Goal: Task Accomplishment & Management: Complete application form

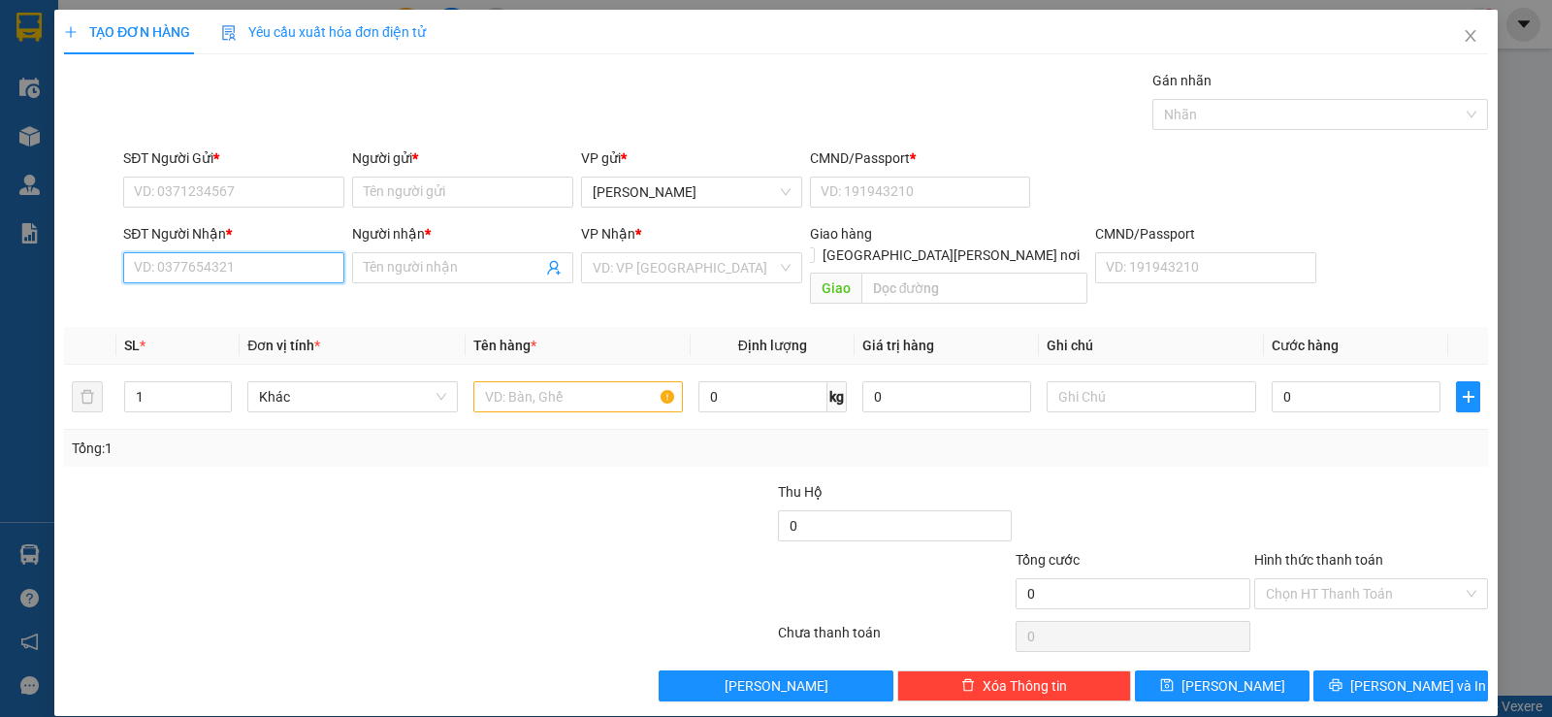
click at [264, 267] on input "SĐT Người Nhận *" at bounding box center [233, 267] width 221 height 31
type input "0938669659"
click at [271, 300] on div "0938669659 - MINH" at bounding box center [232, 306] width 196 height 21
type input "MINH"
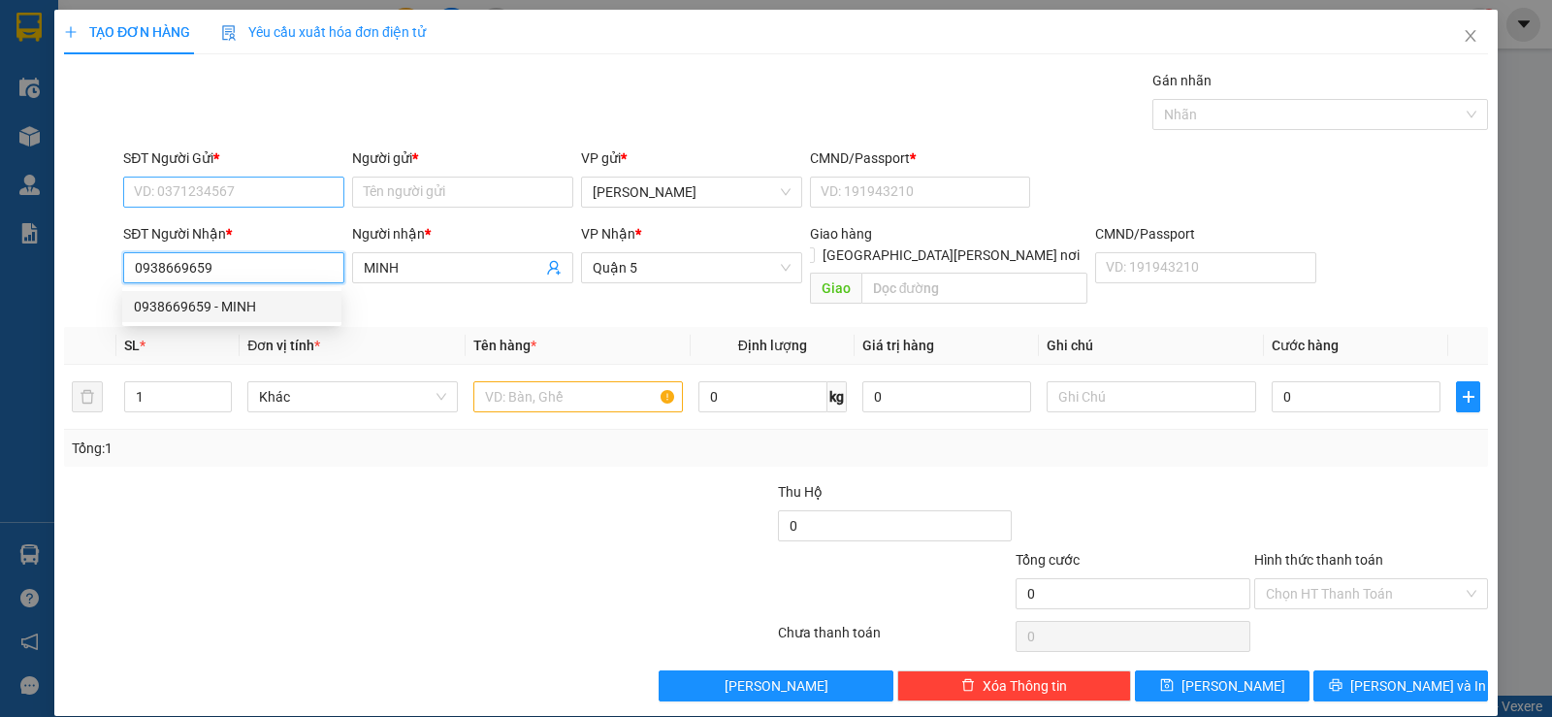
type input "0938669659"
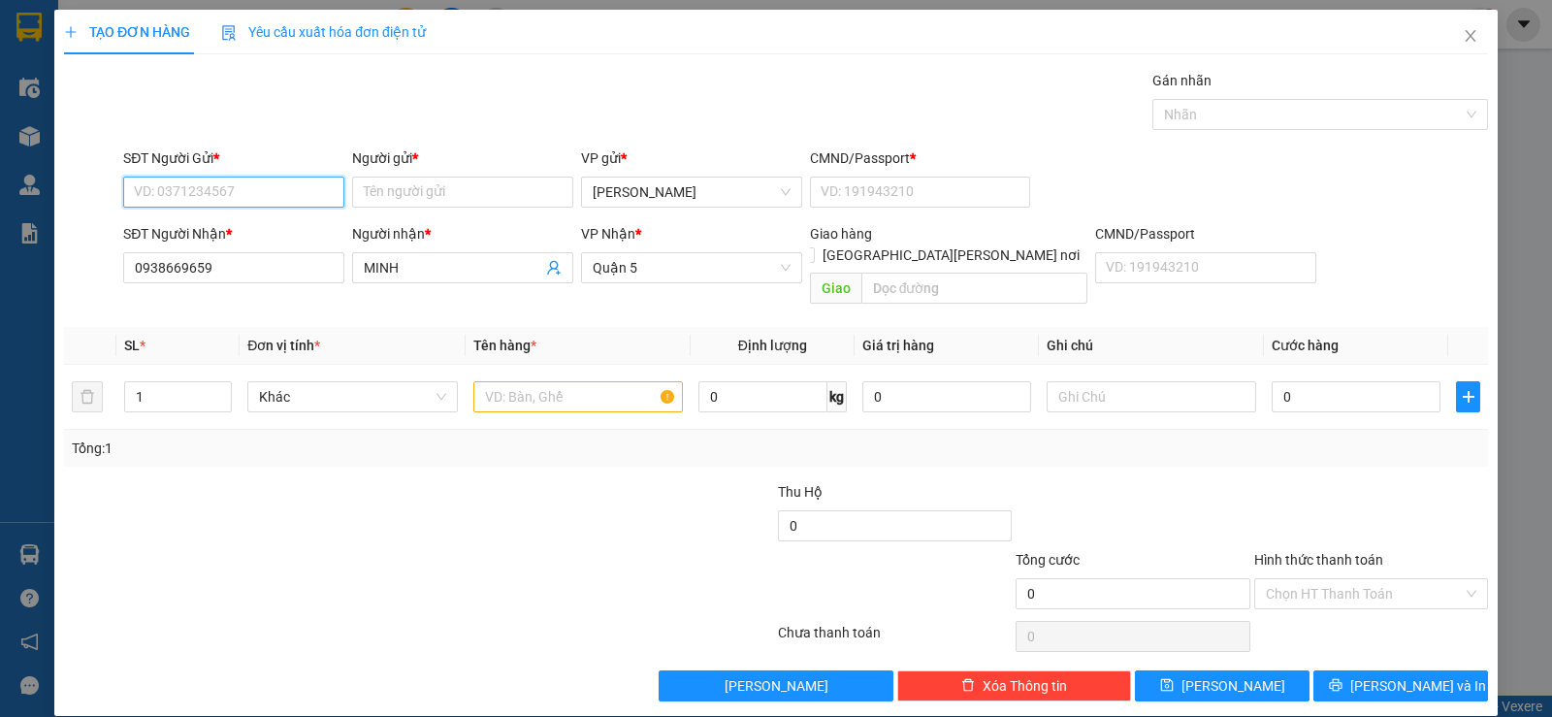
click at [282, 197] on input "SĐT Người Gửi *" at bounding box center [233, 192] width 221 height 31
click at [273, 227] on div "0937706268 - [PERSON_NAME]" at bounding box center [232, 230] width 196 height 21
type input "0937706268"
type input "QUYÊN"
type input "21"
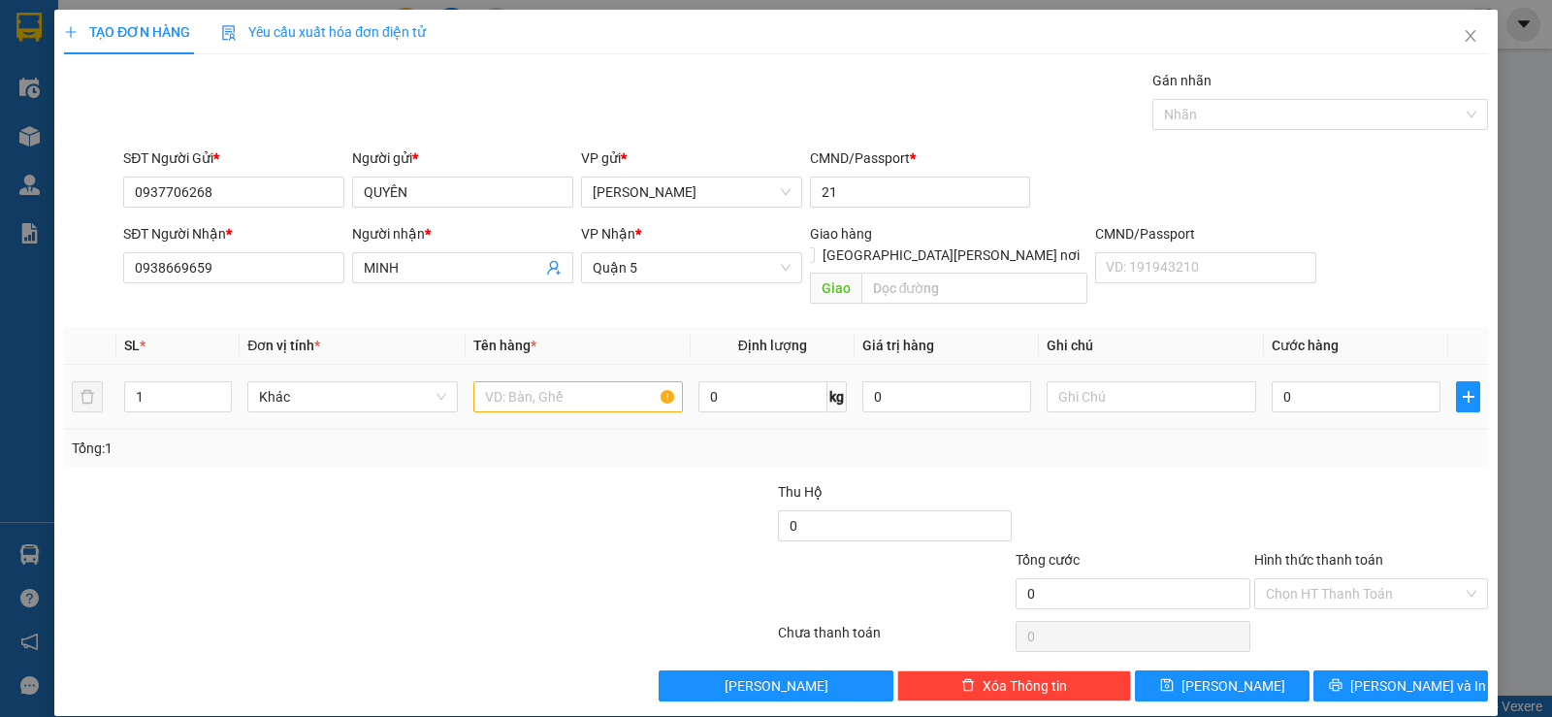
click at [529, 377] on div at bounding box center [577, 396] width 209 height 39
click at [537, 381] on input "text" at bounding box center [577, 396] width 209 height 31
type input "1t xanh"
click at [1341, 381] on input "0" at bounding box center [1356, 396] width 169 height 31
type input "3"
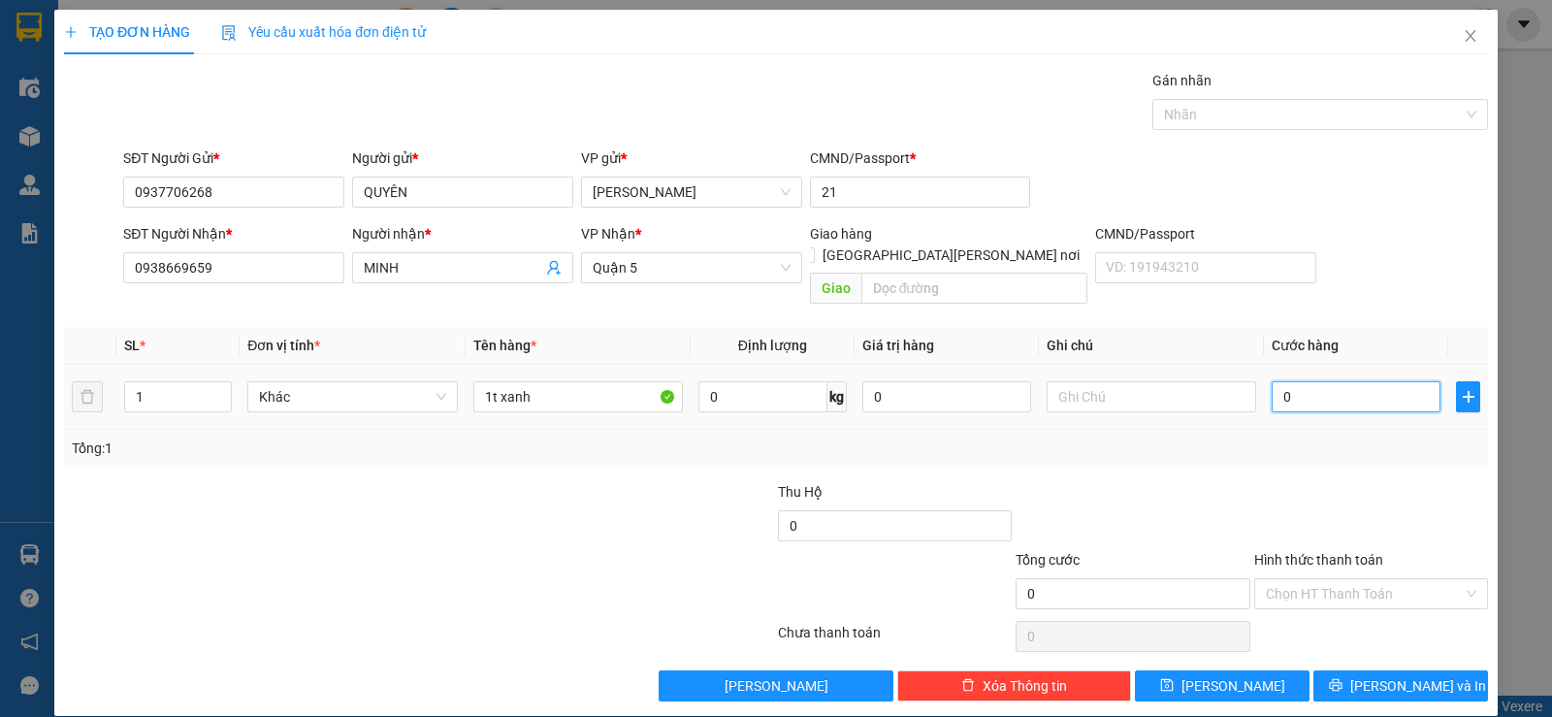
type input "3"
type input "30"
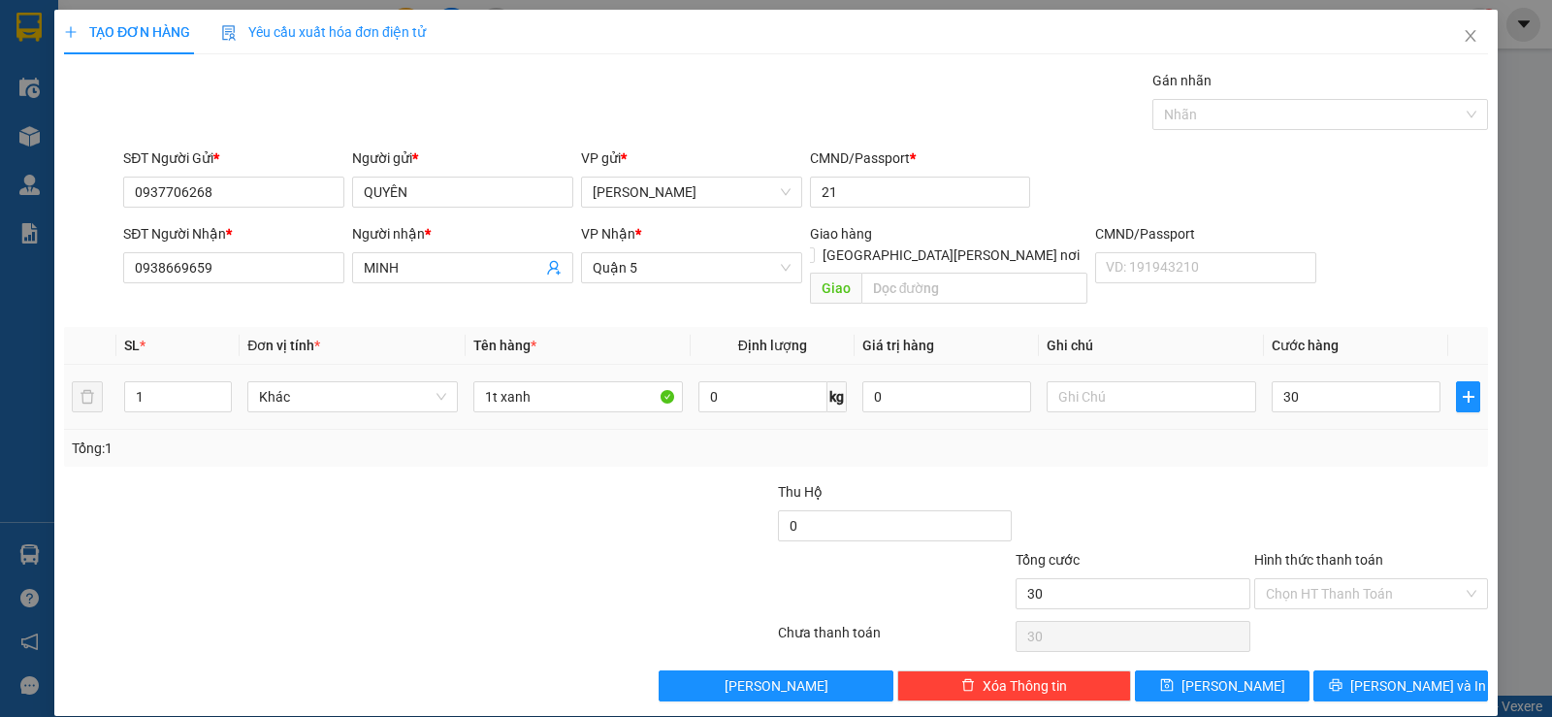
type input "30.000"
click at [1436, 458] on div "Transit Pickup Surcharge Ids Transit Deliver Surcharge Ids Transit Deliver Surc…" at bounding box center [776, 385] width 1424 height 631
click at [1398, 579] on input "Hình thức thanh toán" at bounding box center [1364, 593] width 197 height 29
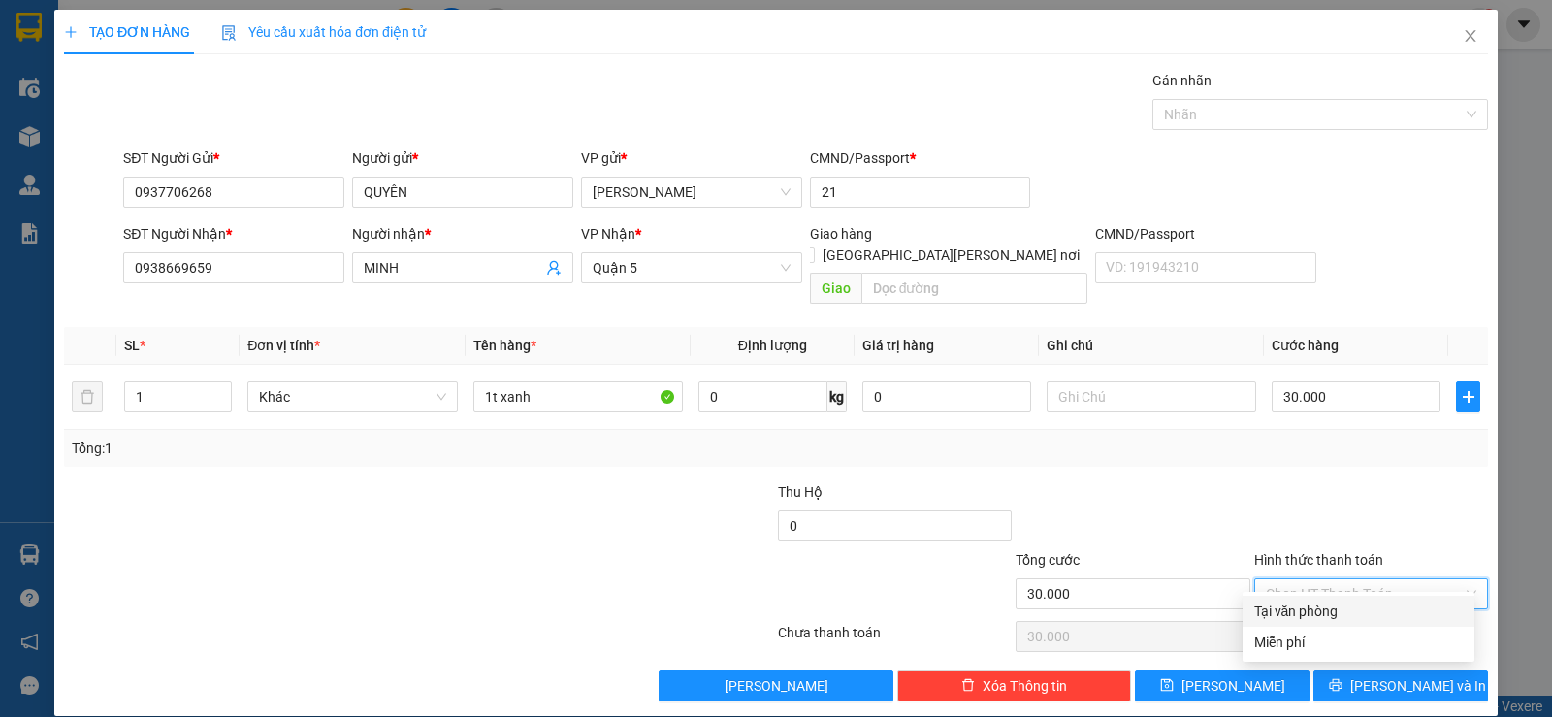
click at [1338, 616] on div "Tại văn phòng" at bounding box center [1358, 610] width 209 height 21
type input "0"
click at [1119, 481] on div at bounding box center [1133, 515] width 238 height 68
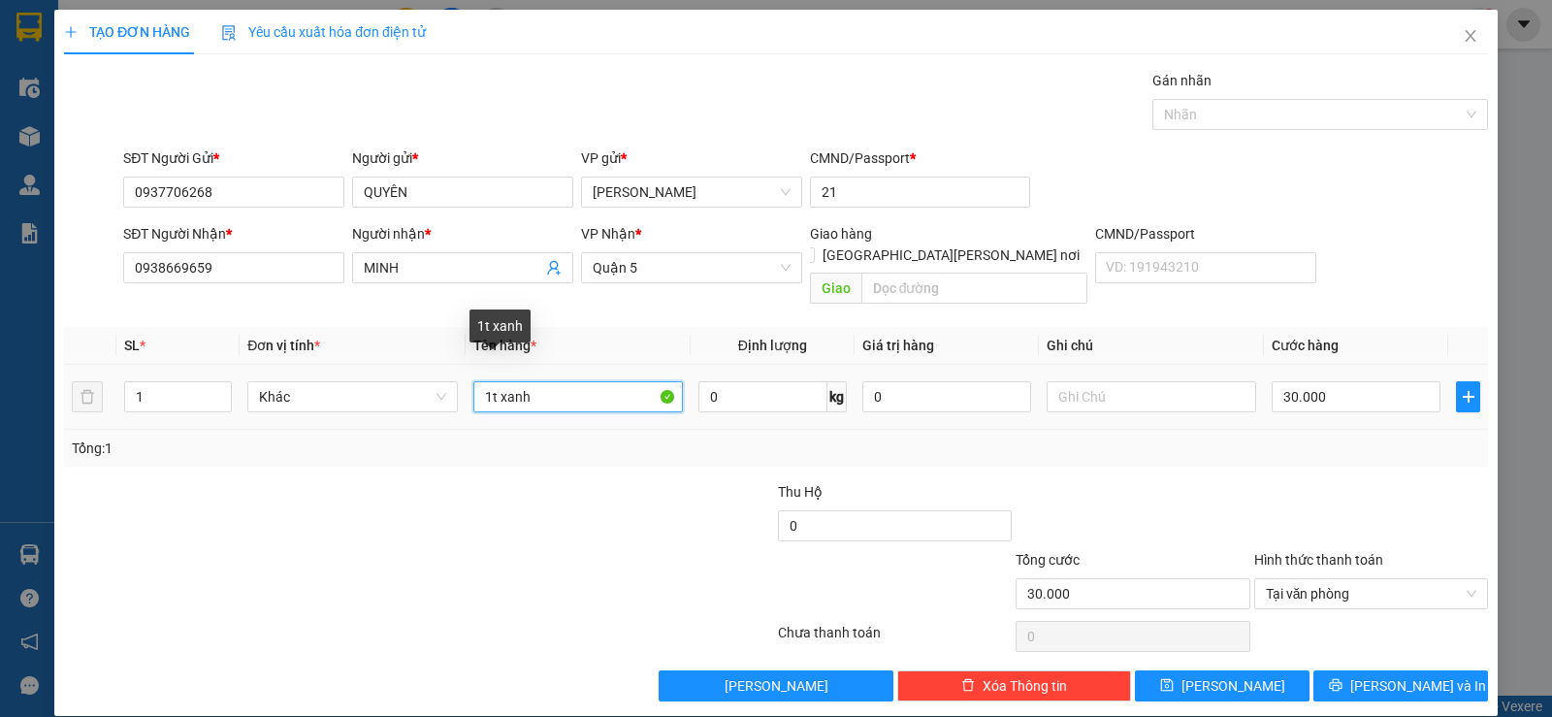
click at [496, 382] on input "1t xanh" at bounding box center [577, 396] width 209 height 31
type input "1tg xanh"
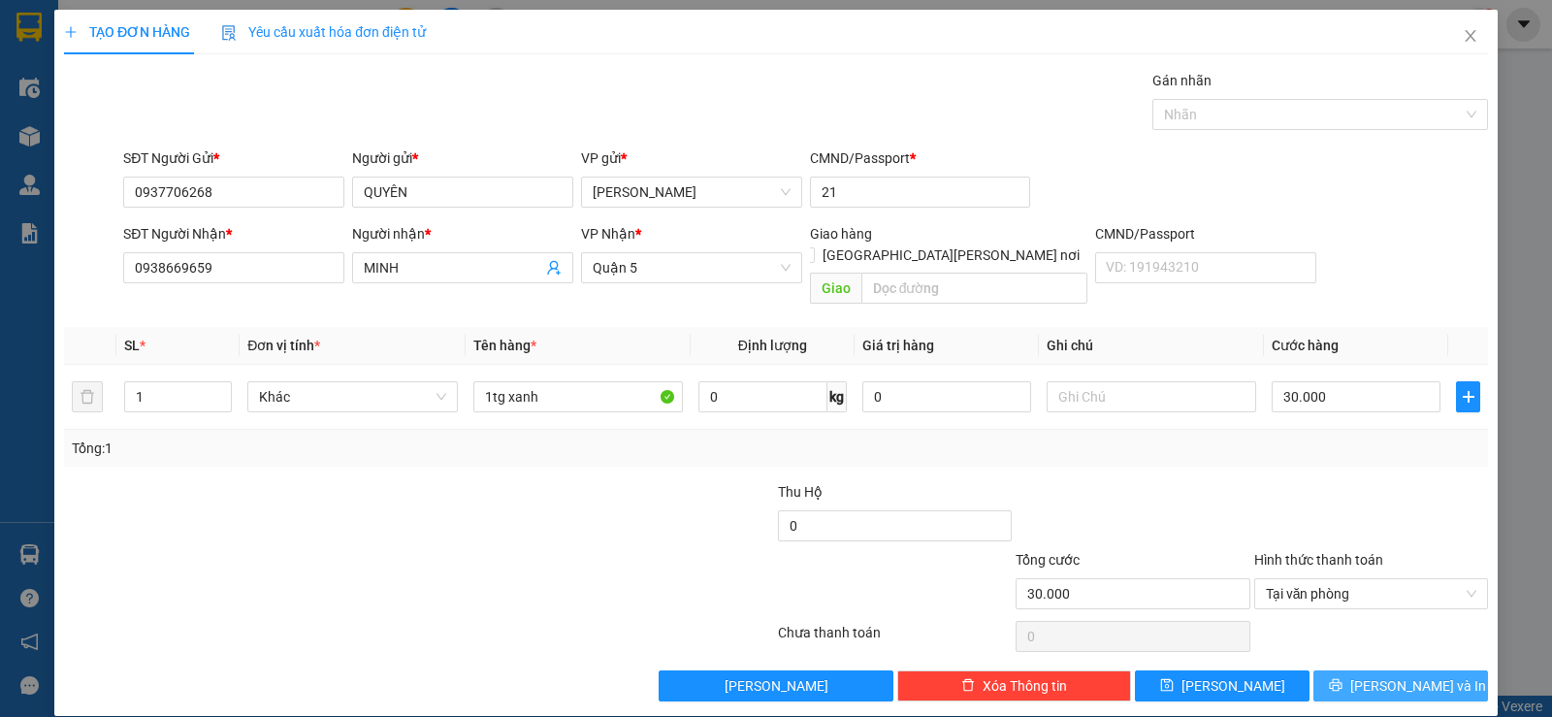
click at [1402, 675] on span "[PERSON_NAME] và In" at bounding box center [1418, 685] width 136 height 21
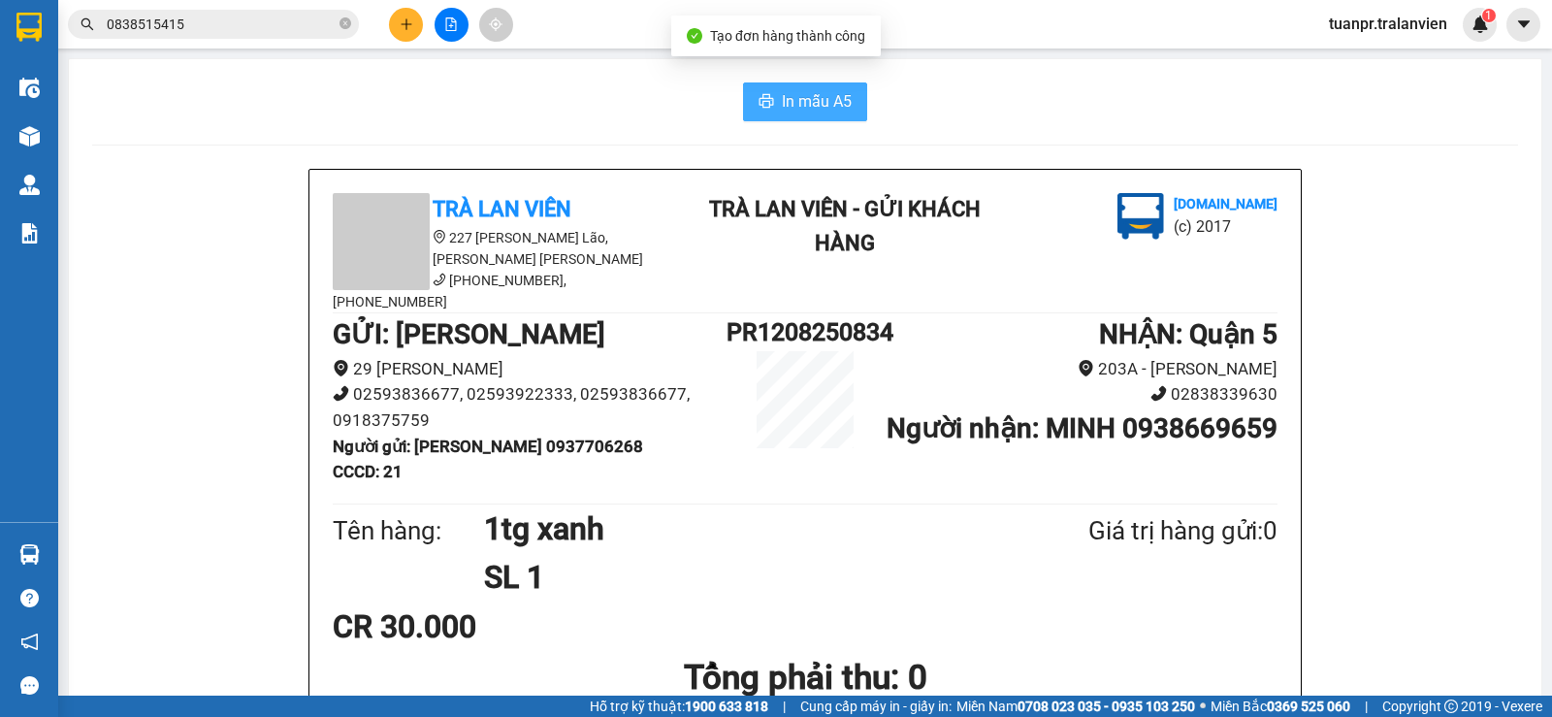
click at [801, 99] on span "In mẫu A5" at bounding box center [817, 101] width 70 height 24
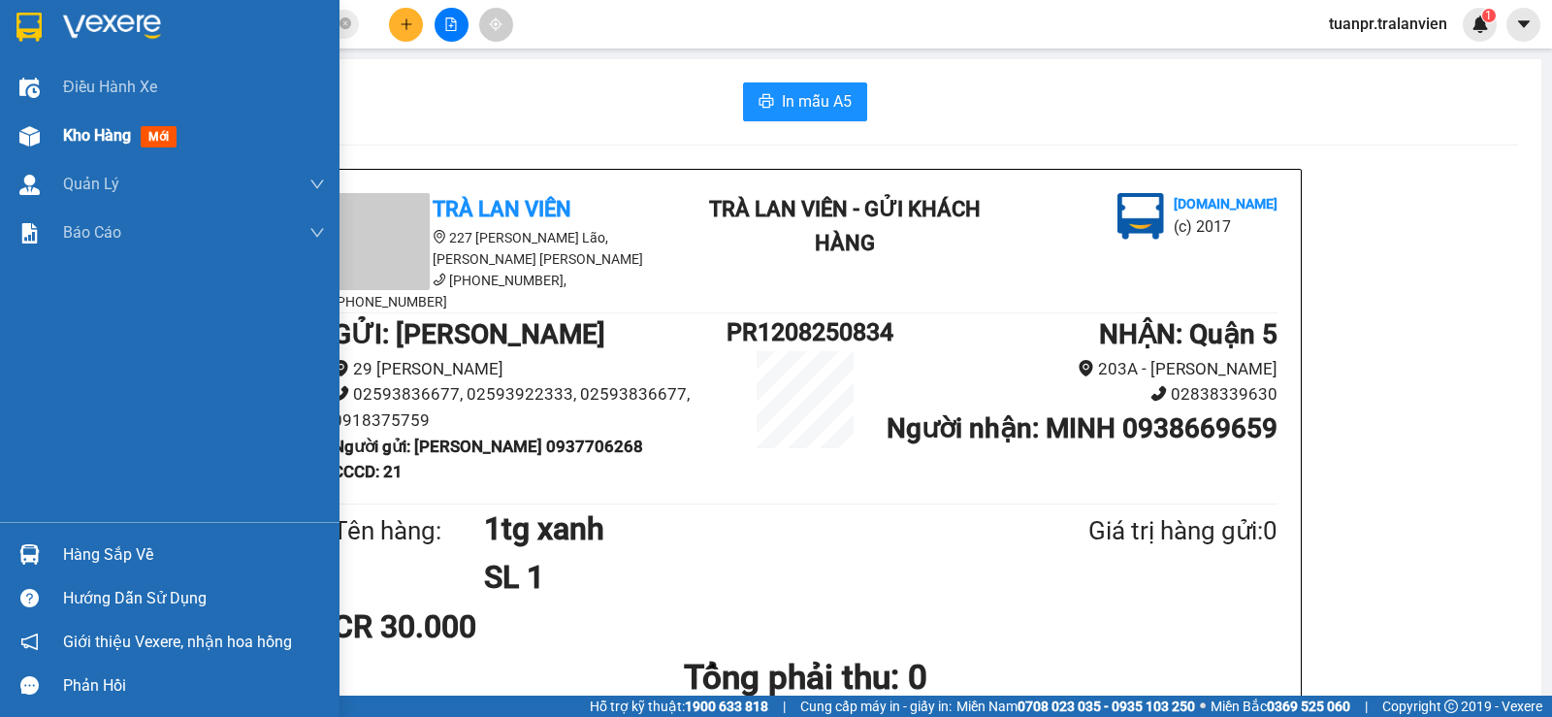
click at [125, 147] on div "Kho hàng mới" at bounding box center [123, 135] width 121 height 24
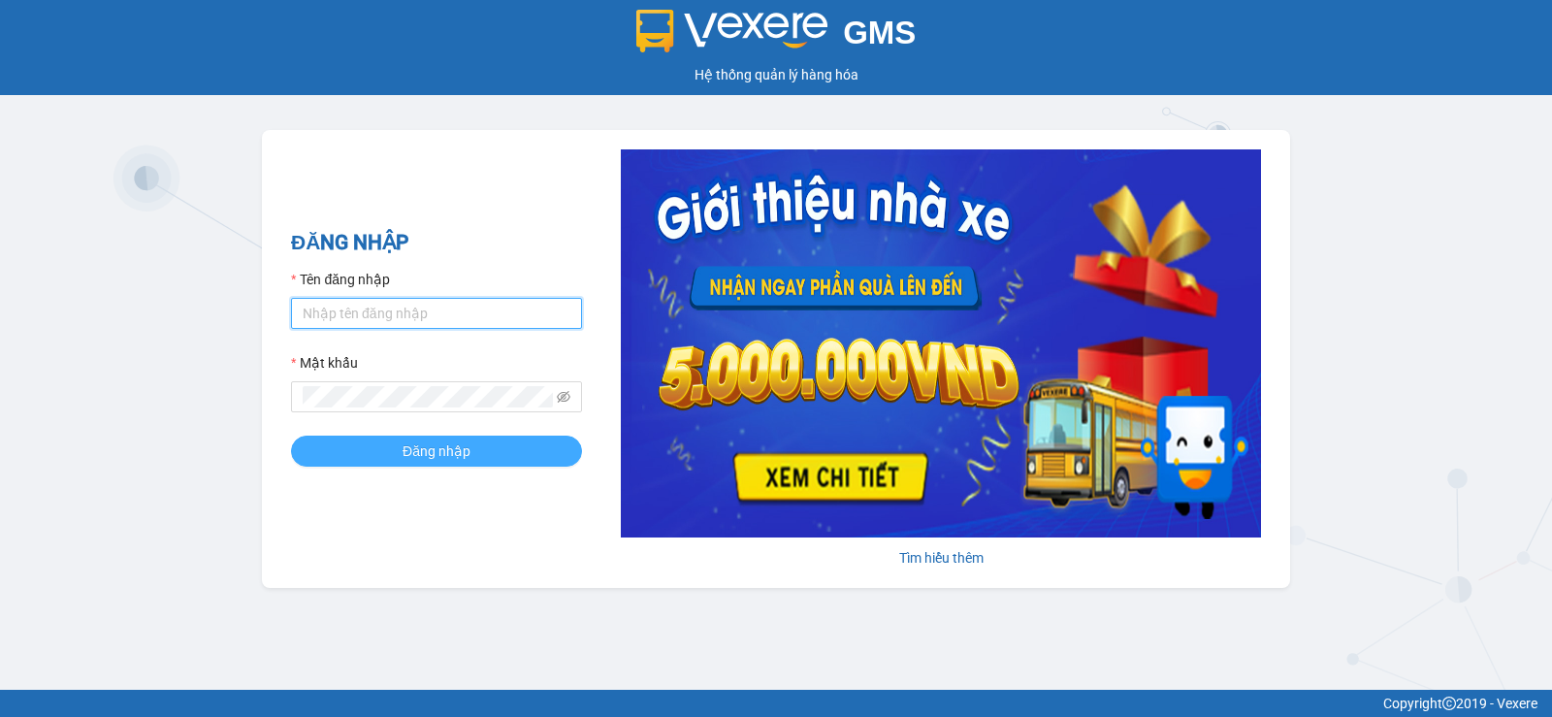
type input "tuanpr.tralanvien"
click at [374, 438] on button "Đăng nhập" at bounding box center [436, 450] width 291 height 31
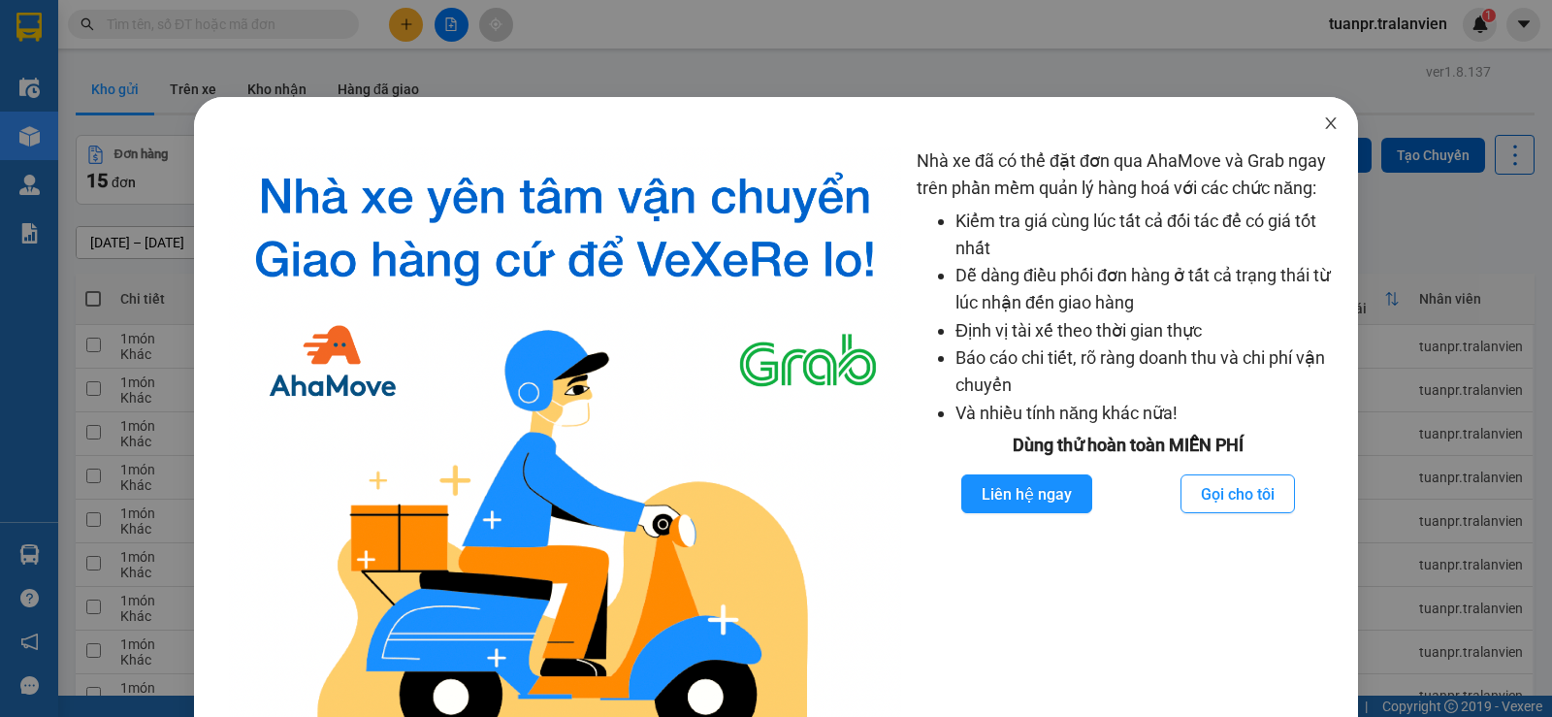
click at [1319, 130] on span "Close" at bounding box center [1331, 124] width 54 height 54
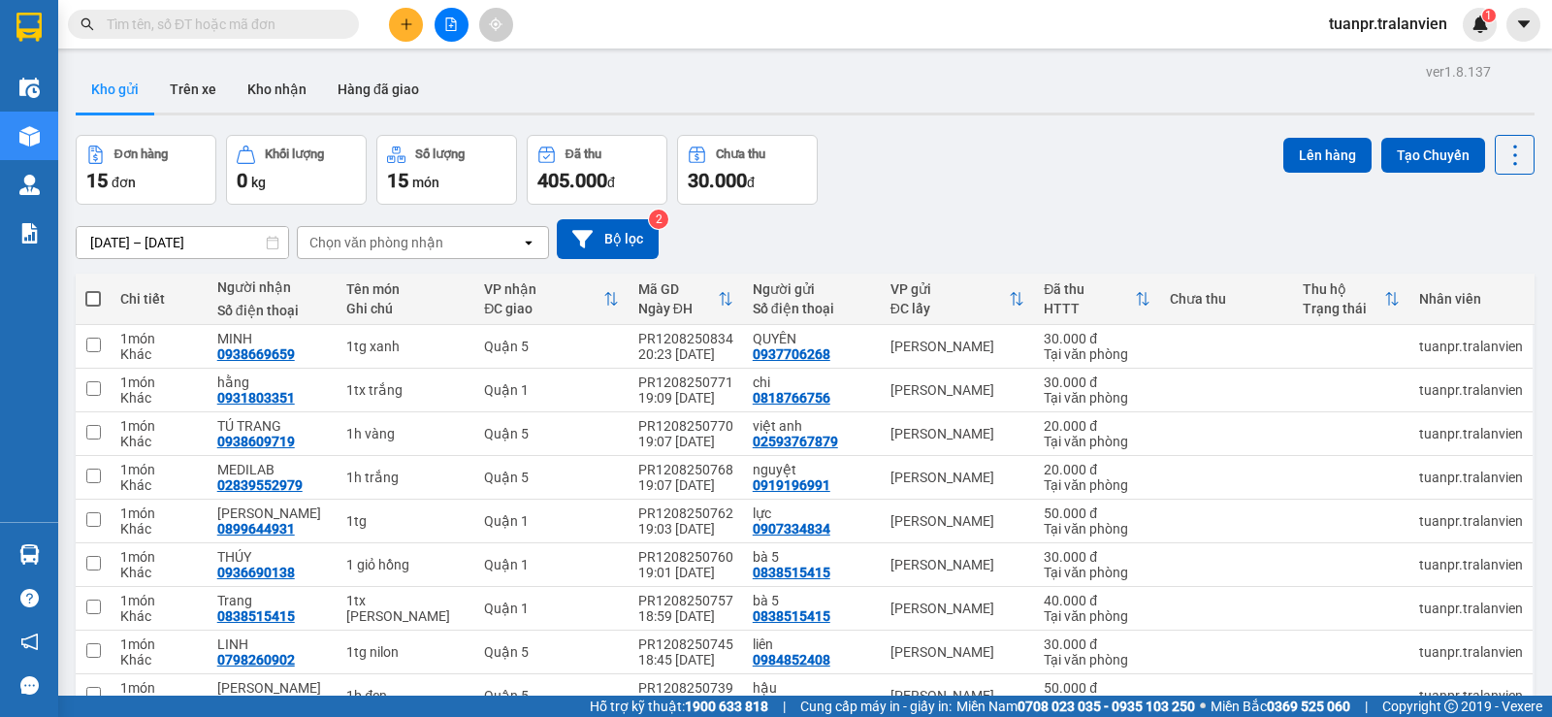
click at [235, 16] on input "text" at bounding box center [221, 24] width 229 height 21
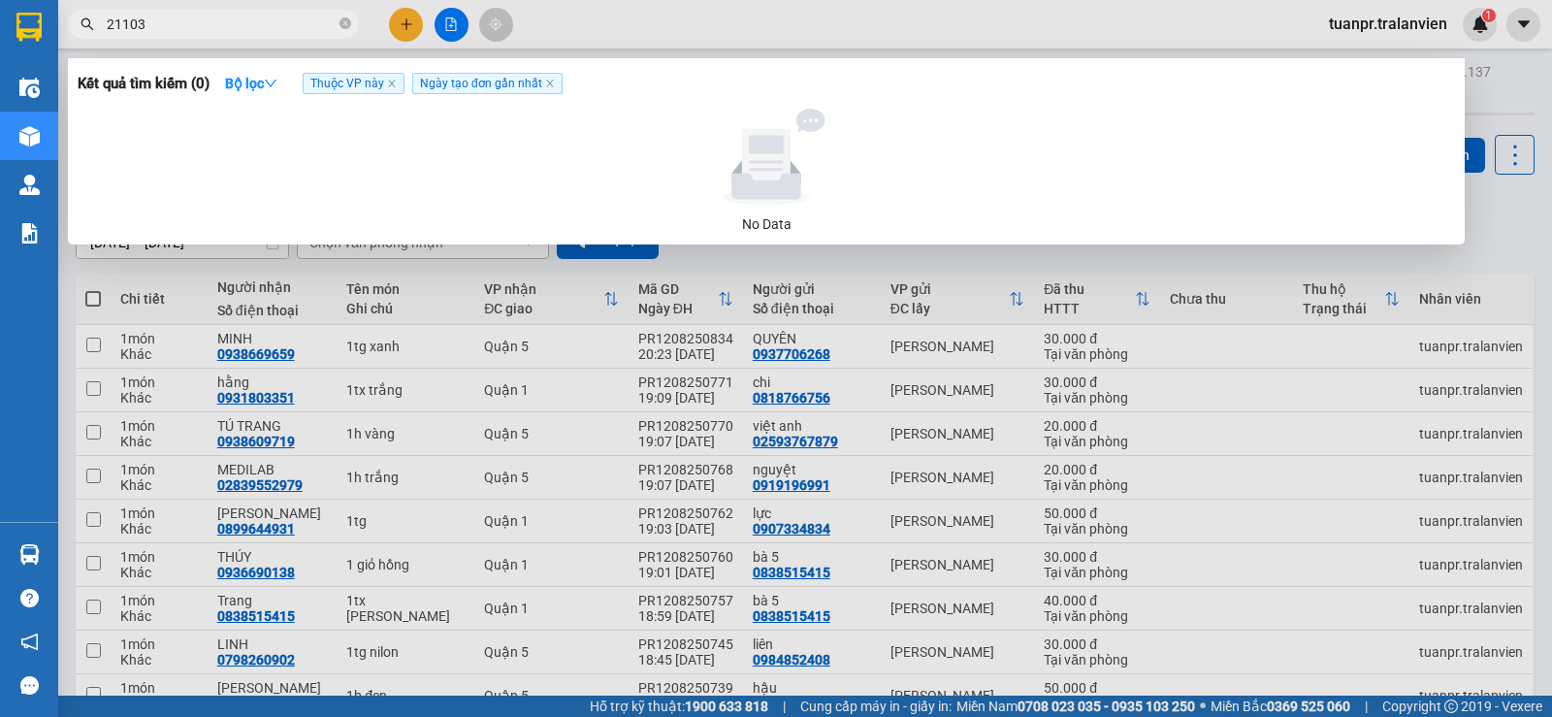
type input "1103"
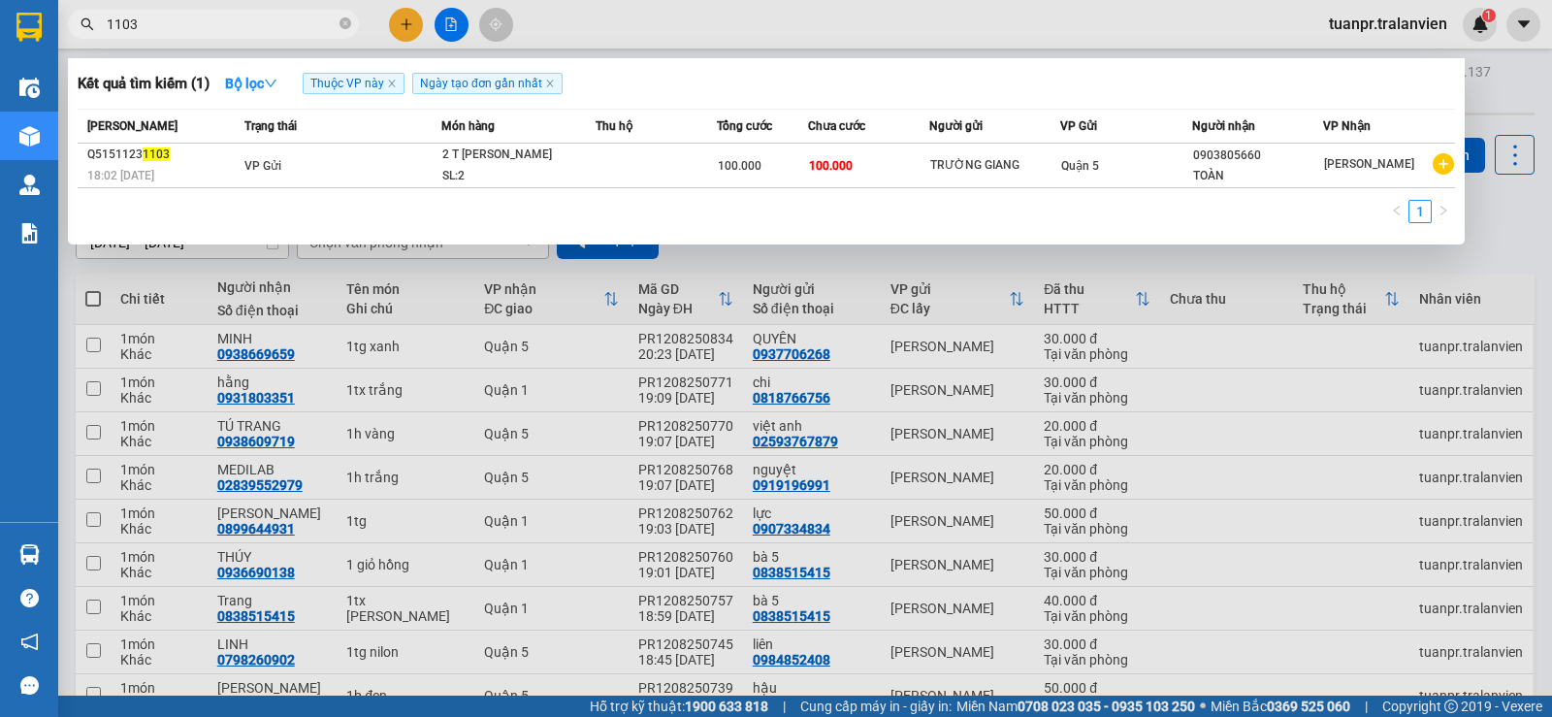
click at [234, 16] on input "1103" at bounding box center [221, 24] width 229 height 21
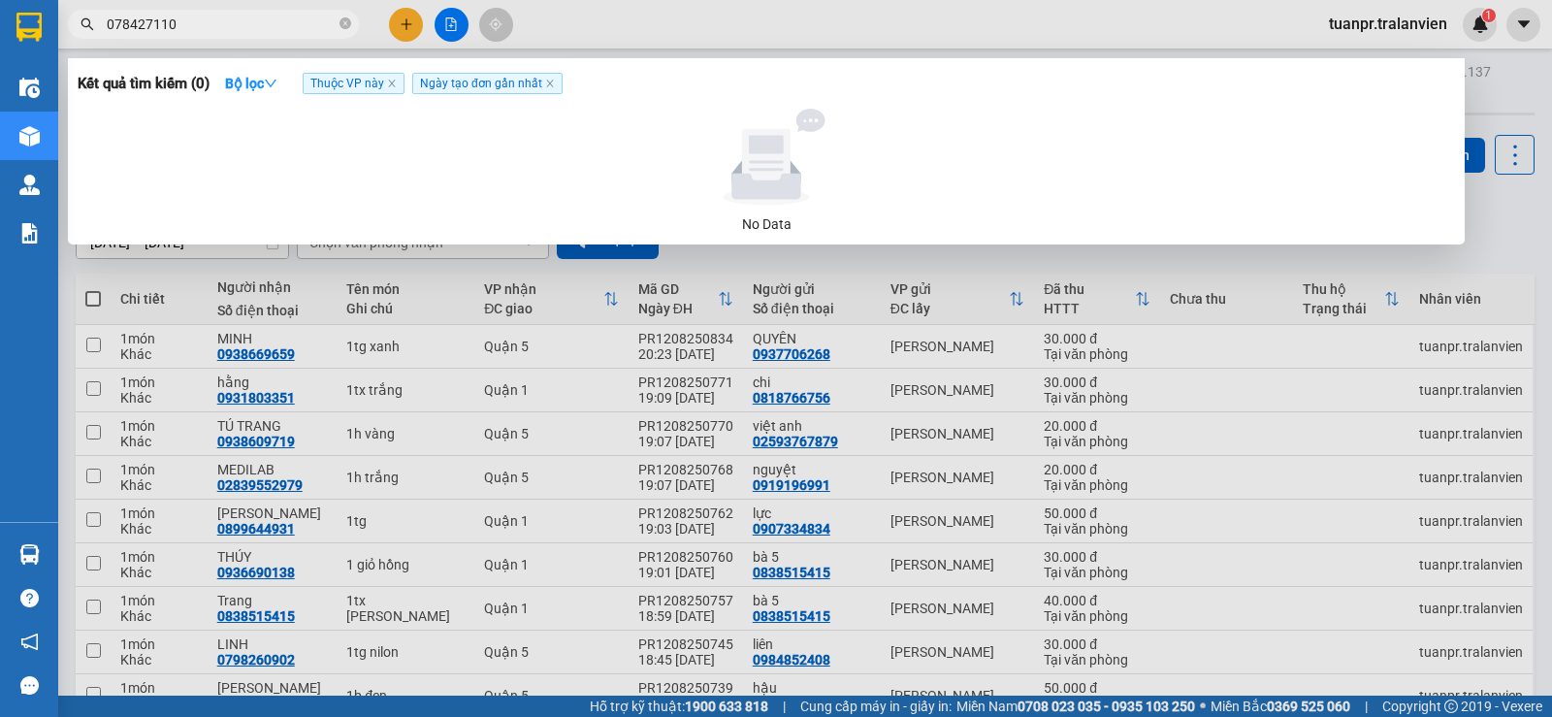
type input "0784271103"
click at [348, 25] on icon "close-circle" at bounding box center [345, 23] width 12 height 12
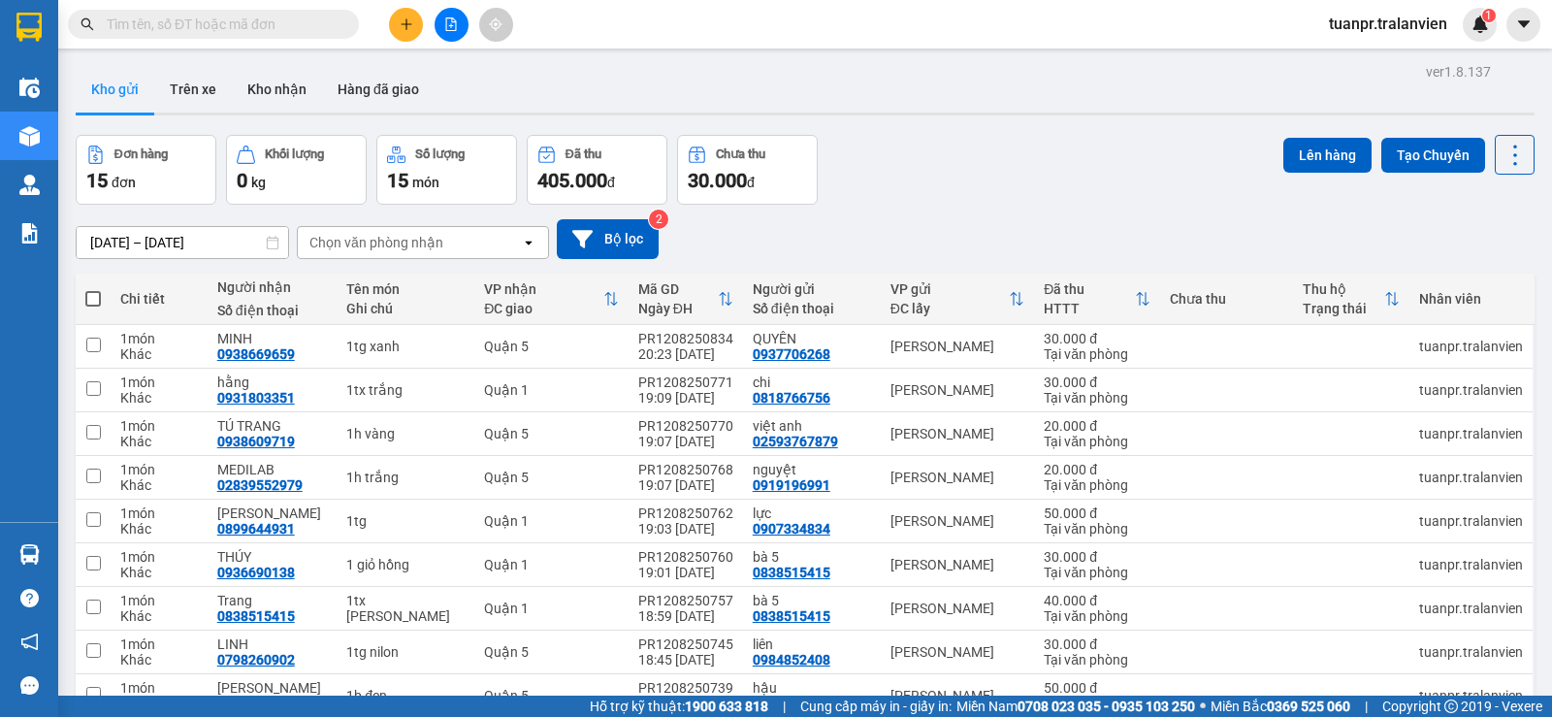
click at [543, 26] on div "Kết quả tìm kiếm ( 0 ) Bộ lọc Thuộc VP này Ngày tạo đơn gần nhất No Data tuanpr…" at bounding box center [776, 24] width 1552 height 48
drag, startPoint x: 1067, startPoint y: 202, endPoint x: 1043, endPoint y: 211, distance: 26.1
click at [1061, 204] on div "ver 1.8.137 Kho gửi Trên xe Kho nhận Hàng đã giao Đơn hàng 15 đơn Khối lượng 0 …" at bounding box center [805, 553] width 1474 height 991
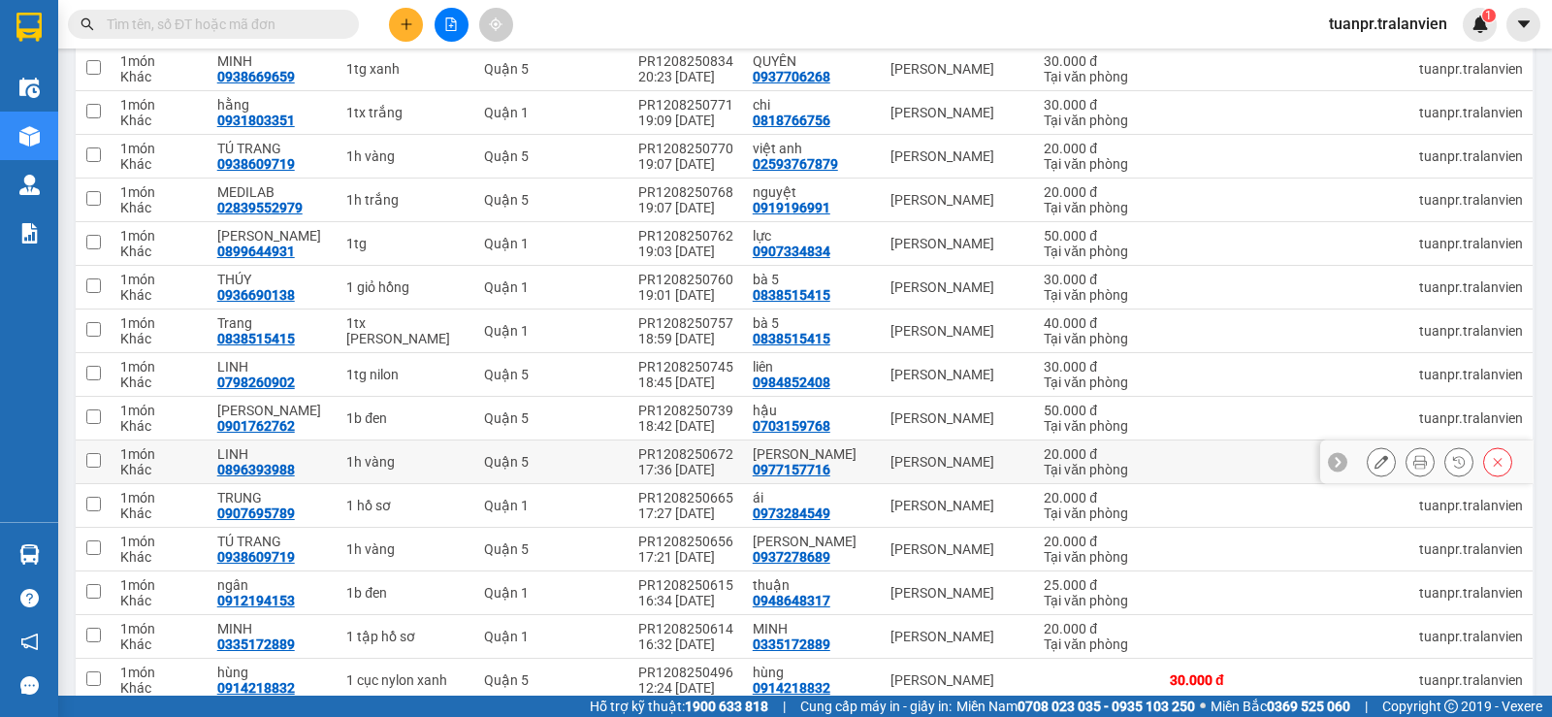
scroll to position [364, 0]
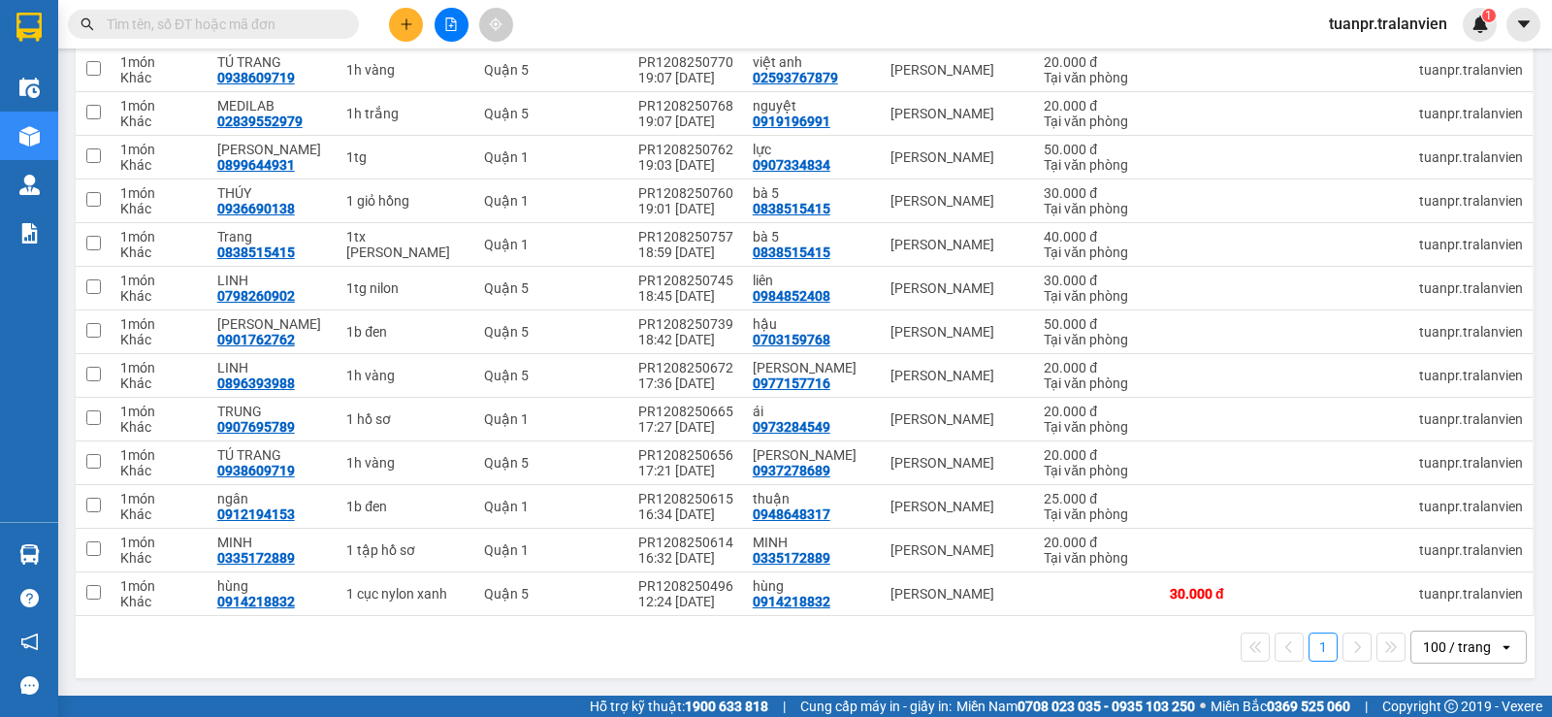
click at [612, 659] on div "1 100 / trang open" at bounding box center [804, 646] width 1443 height 33
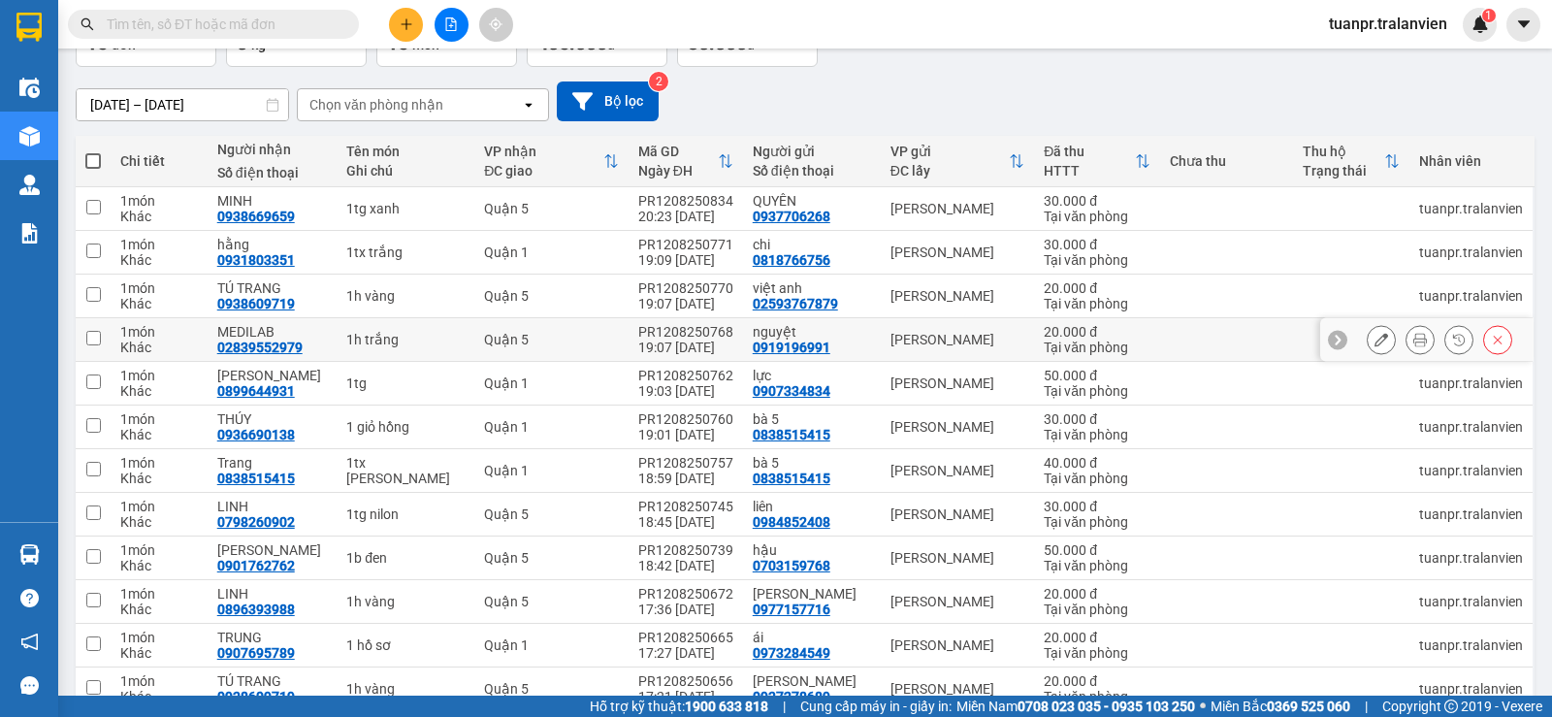
scroll to position [0, 0]
